Goal: Find contact information: Find contact information

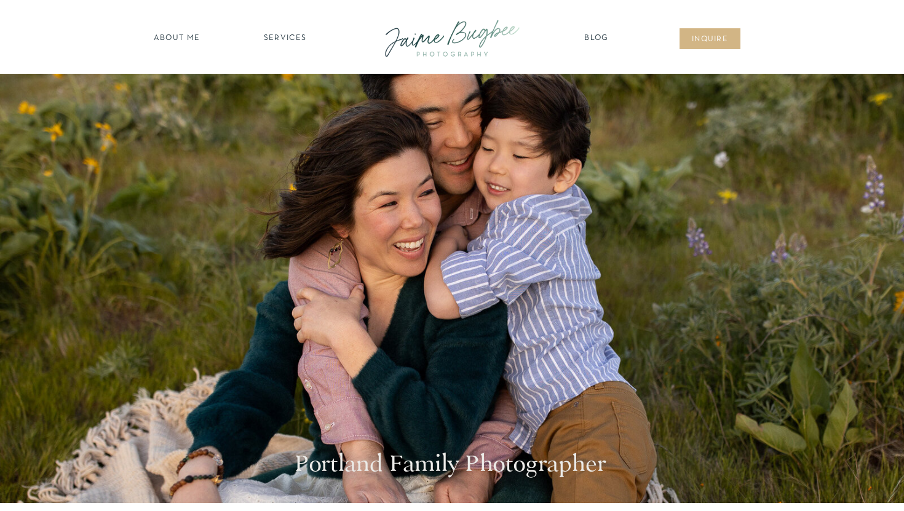
click at [297, 40] on nav "SERVICES" at bounding box center [285, 39] width 70 height 12
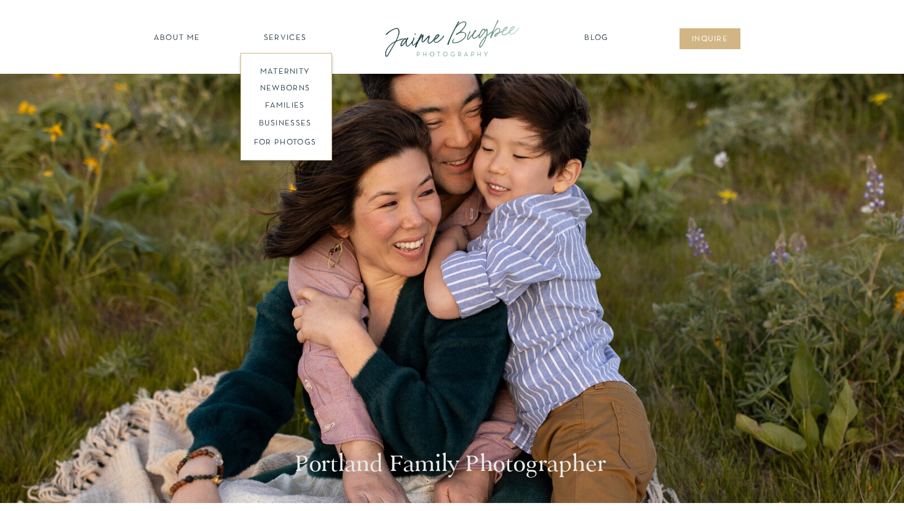
click at [297, 110] on nav "families" at bounding box center [285, 106] width 94 height 12
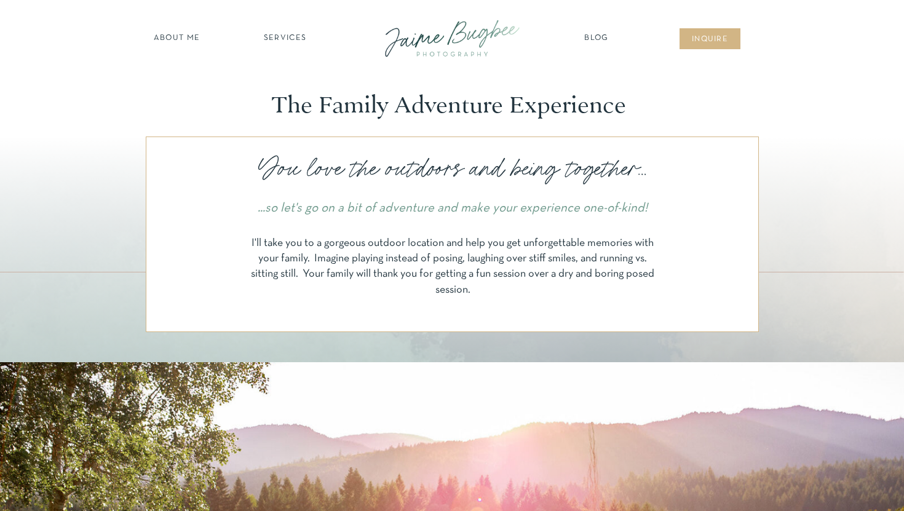
click at [289, 39] on nav "SERVICES" at bounding box center [285, 39] width 70 height 12
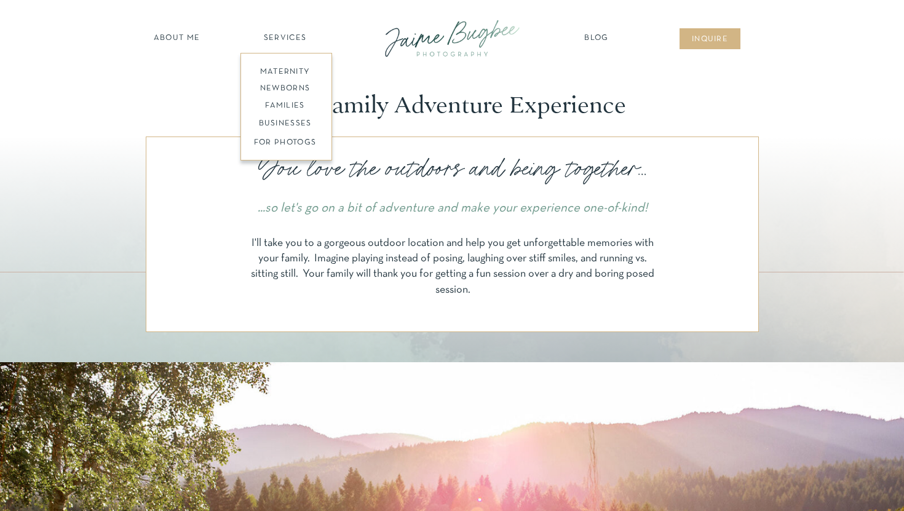
click at [295, 146] on nav "FOR PHOTOGS" at bounding box center [285, 143] width 94 height 12
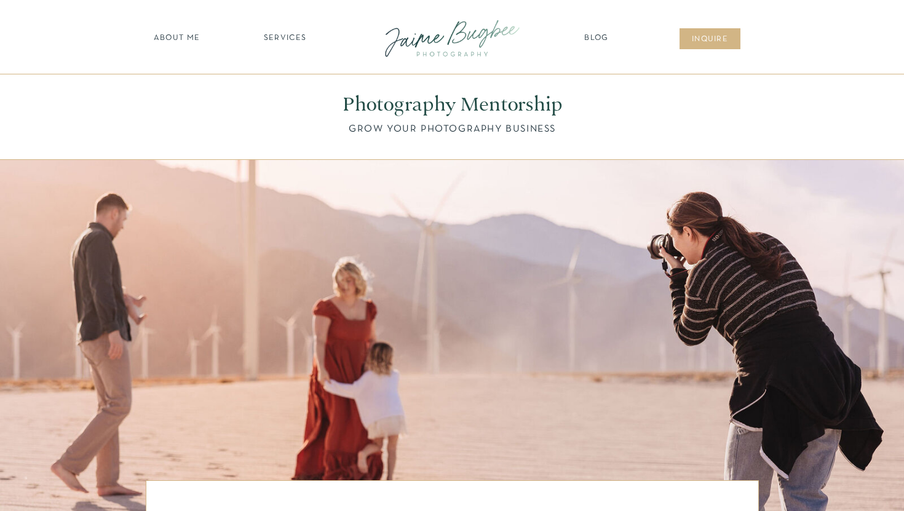
click at [294, 37] on nav "SERVICES" at bounding box center [285, 39] width 70 height 12
click at [293, 103] on nav "families" at bounding box center [285, 106] width 94 height 12
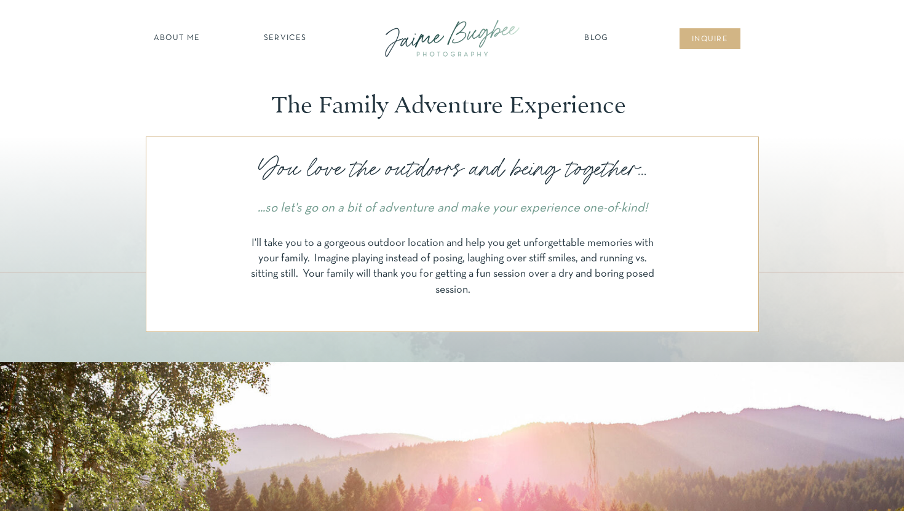
click at [367, 206] on icon "...so let's go on a bit of adventure and make your experience one-of-kind!" at bounding box center [453, 208] width 390 height 12
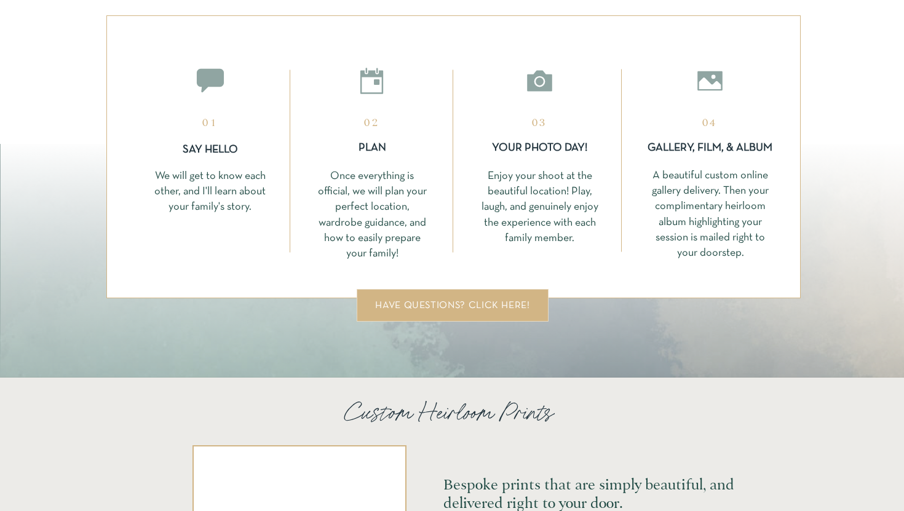
scroll to position [2480, 0]
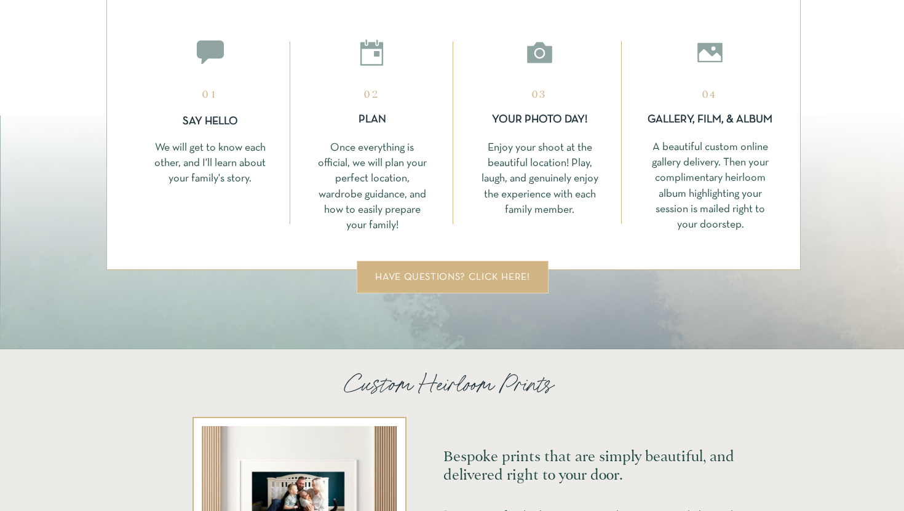
click at [441, 281] on div "have questions? click here!" at bounding box center [453, 277] width 164 height 9
